Goal: Task Accomplishment & Management: Use online tool/utility

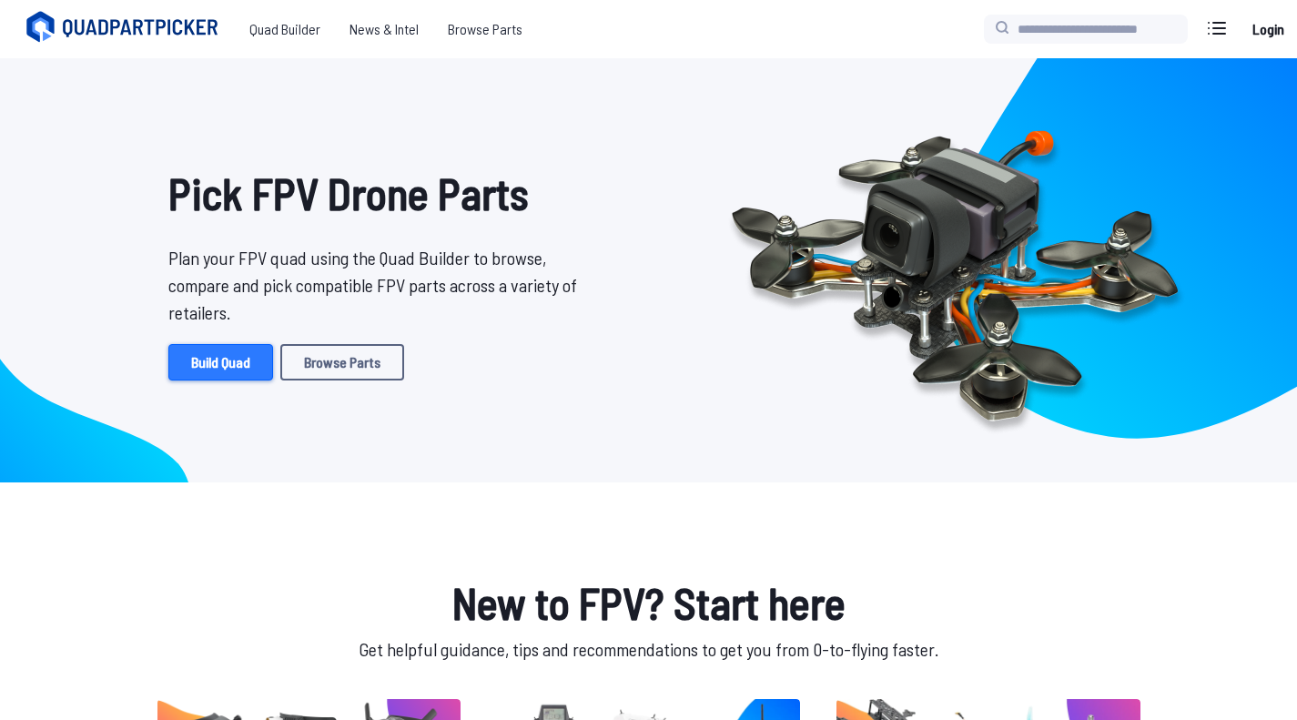
click at [227, 365] on link "Build Quad" at bounding box center [220, 362] width 105 height 36
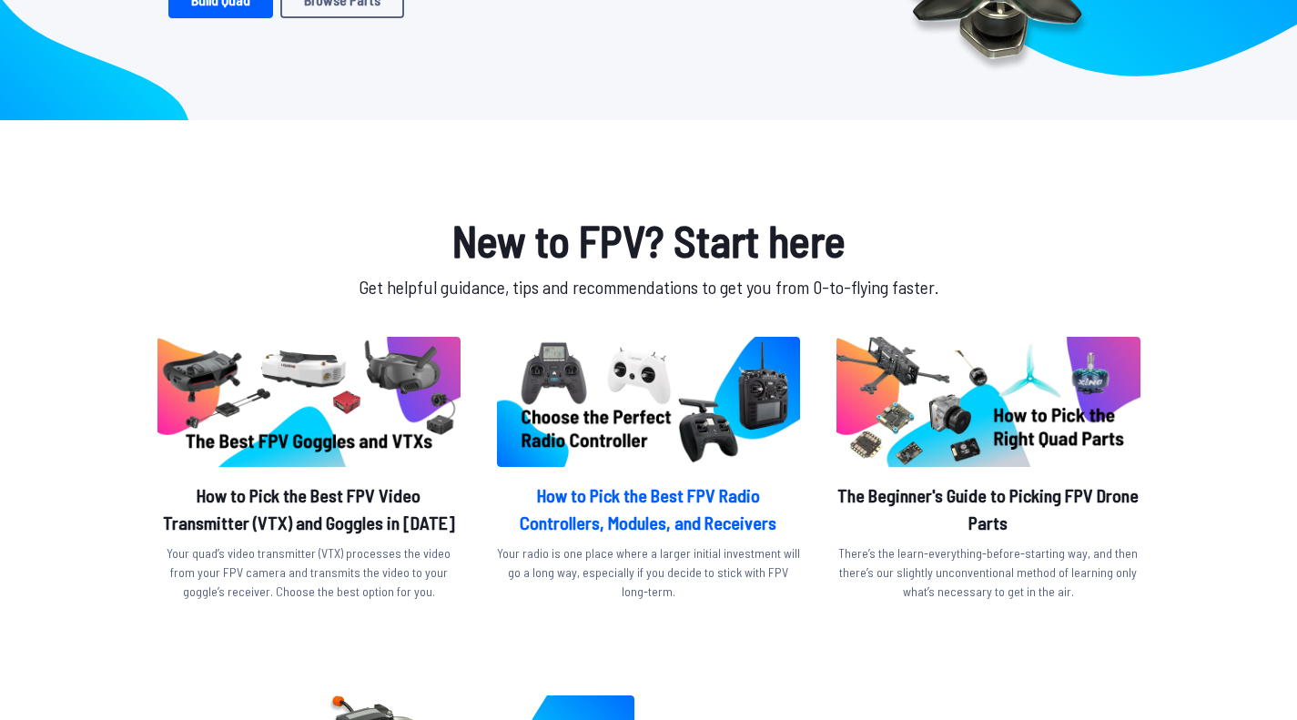
scroll to position [455, 0]
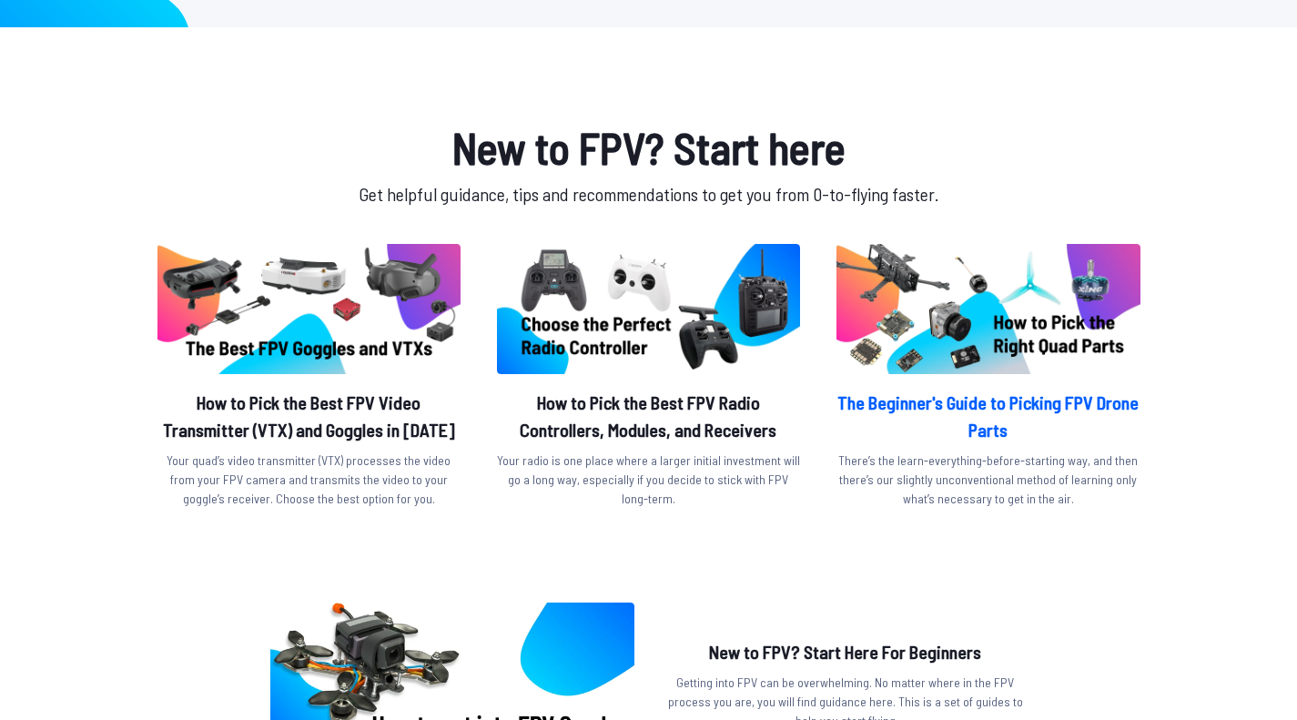
click at [982, 446] on div "The Beginner's Guide to Picking FPV Drone Parts There’s the learn-everything-be…" at bounding box center [988, 448] width 303 height 134
